Goal: Feedback & Contribution: Contribute content

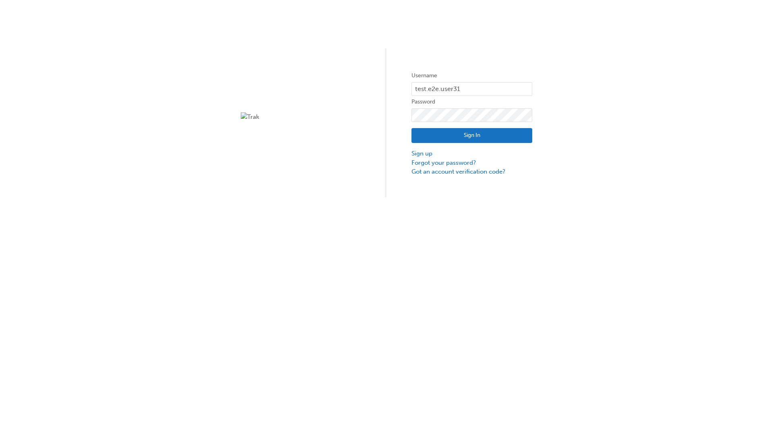
type input "test.e2e.user31"
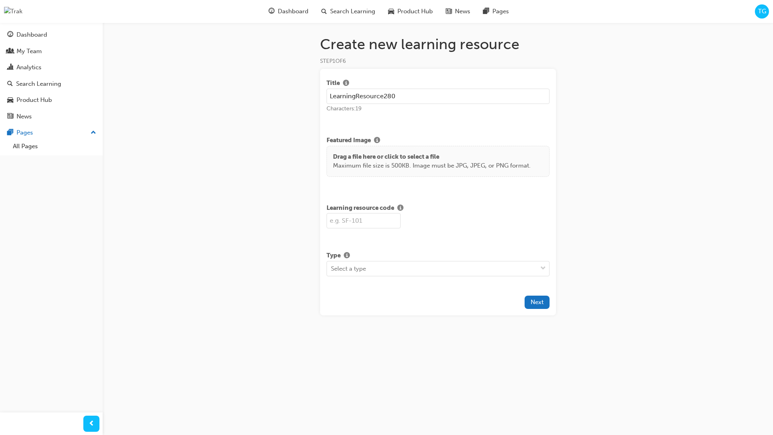
type input "LearningResource280"
type input "LR280"
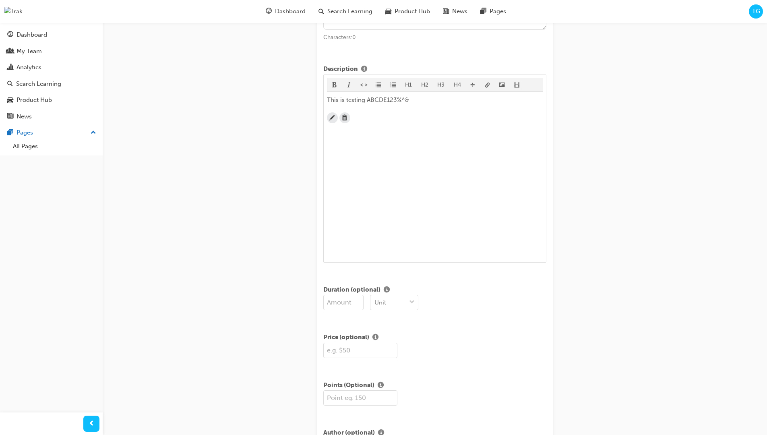
scroll to position [195, 0]
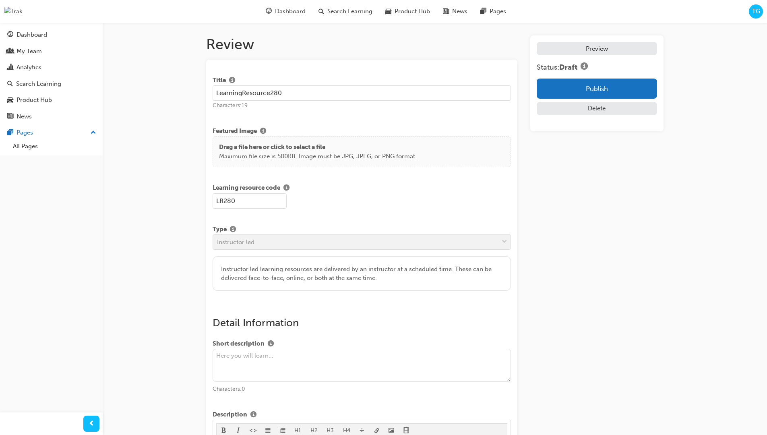
scroll to position [154, 0]
